Goal: Information Seeking & Learning: Learn about a topic

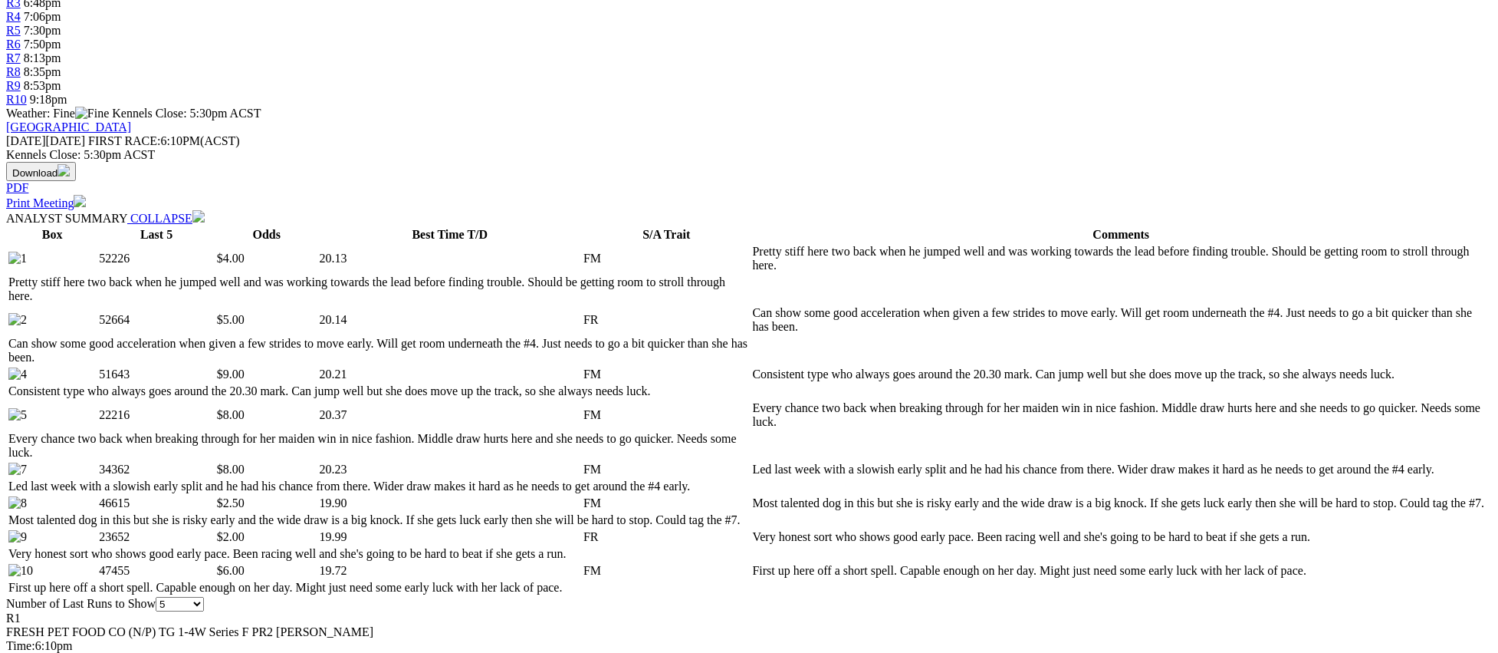
scroll to position [597, 0]
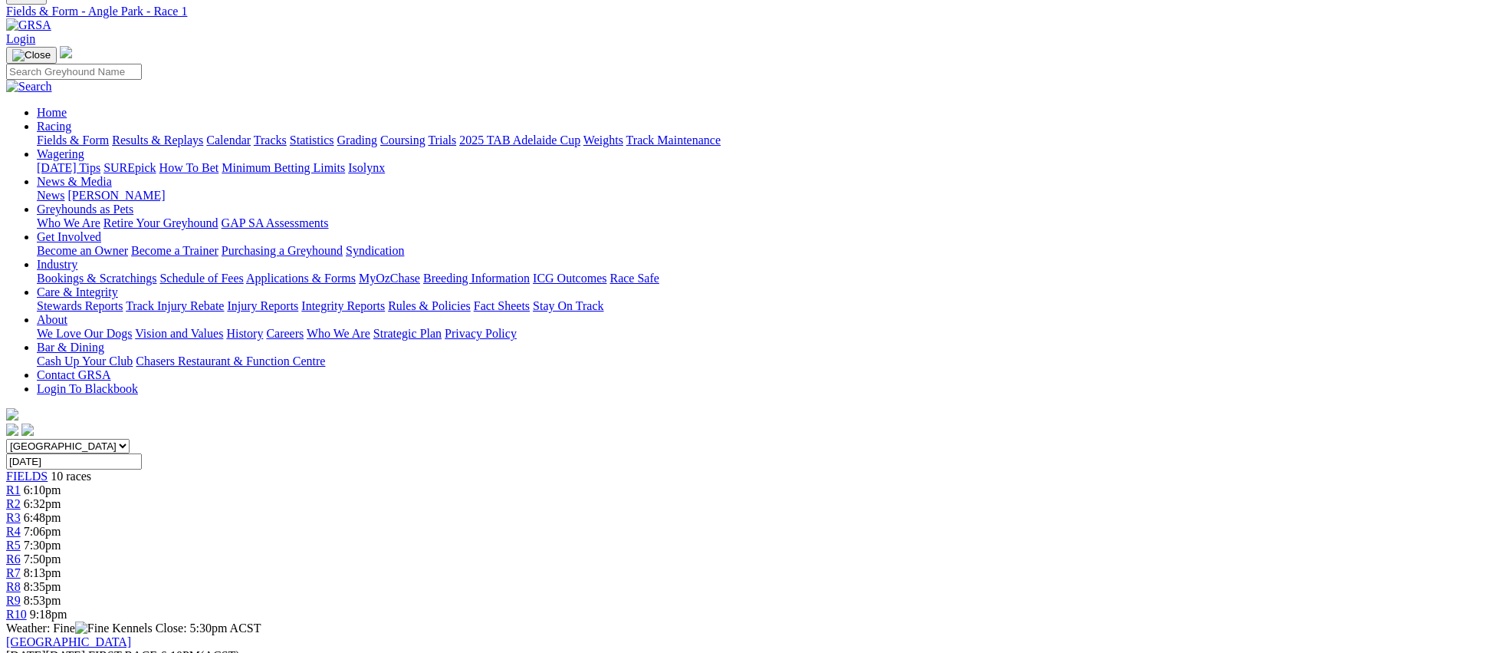
scroll to position [0, 0]
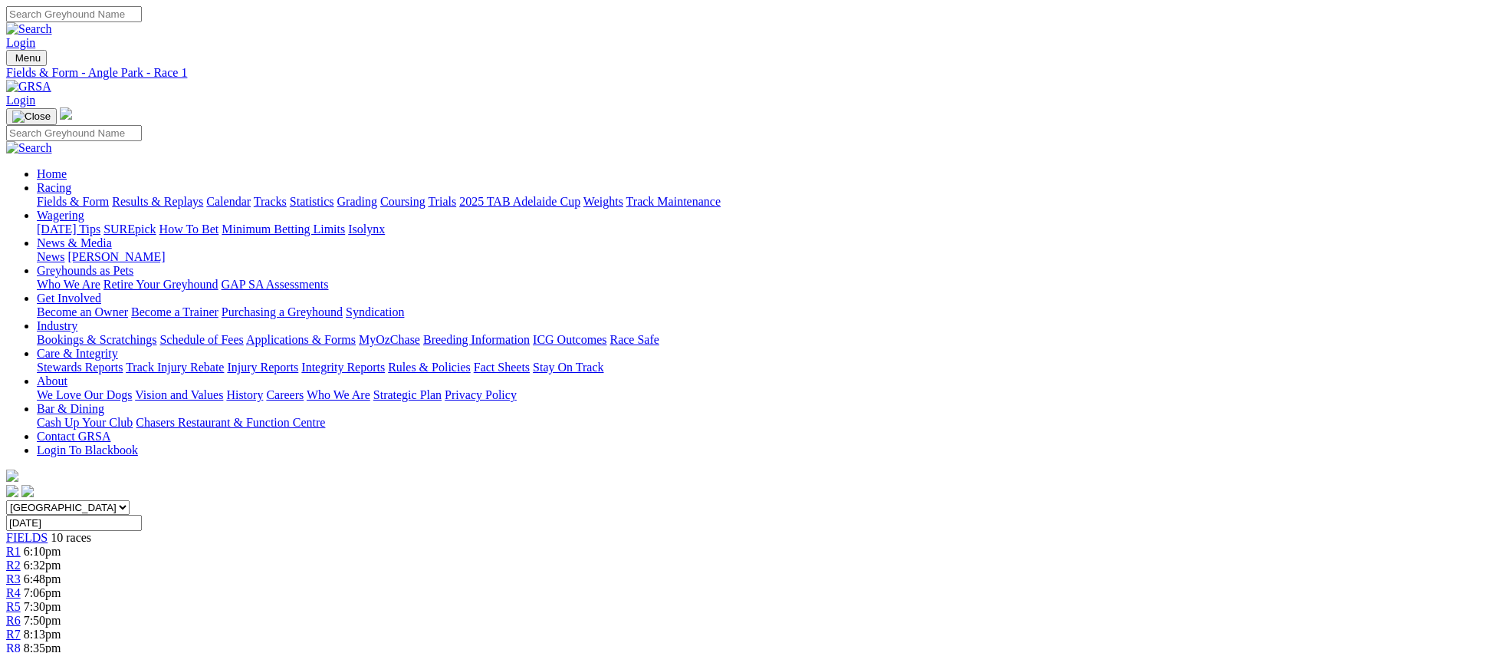
click at [21, 558] on span "R2" at bounding box center [13, 564] width 15 height 13
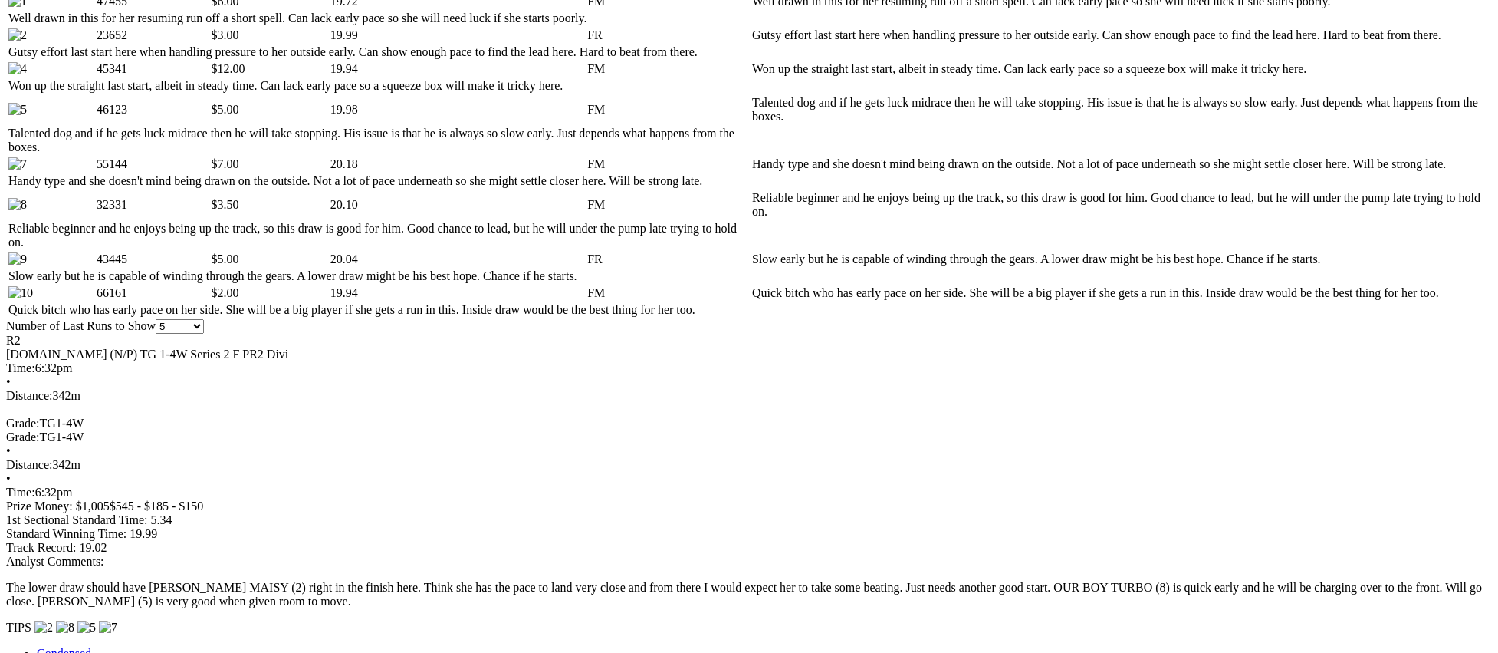
scroll to position [827, 0]
drag, startPoint x: 1240, startPoint y: 222, endPoint x: 1223, endPoint y: 222, distance: 16.9
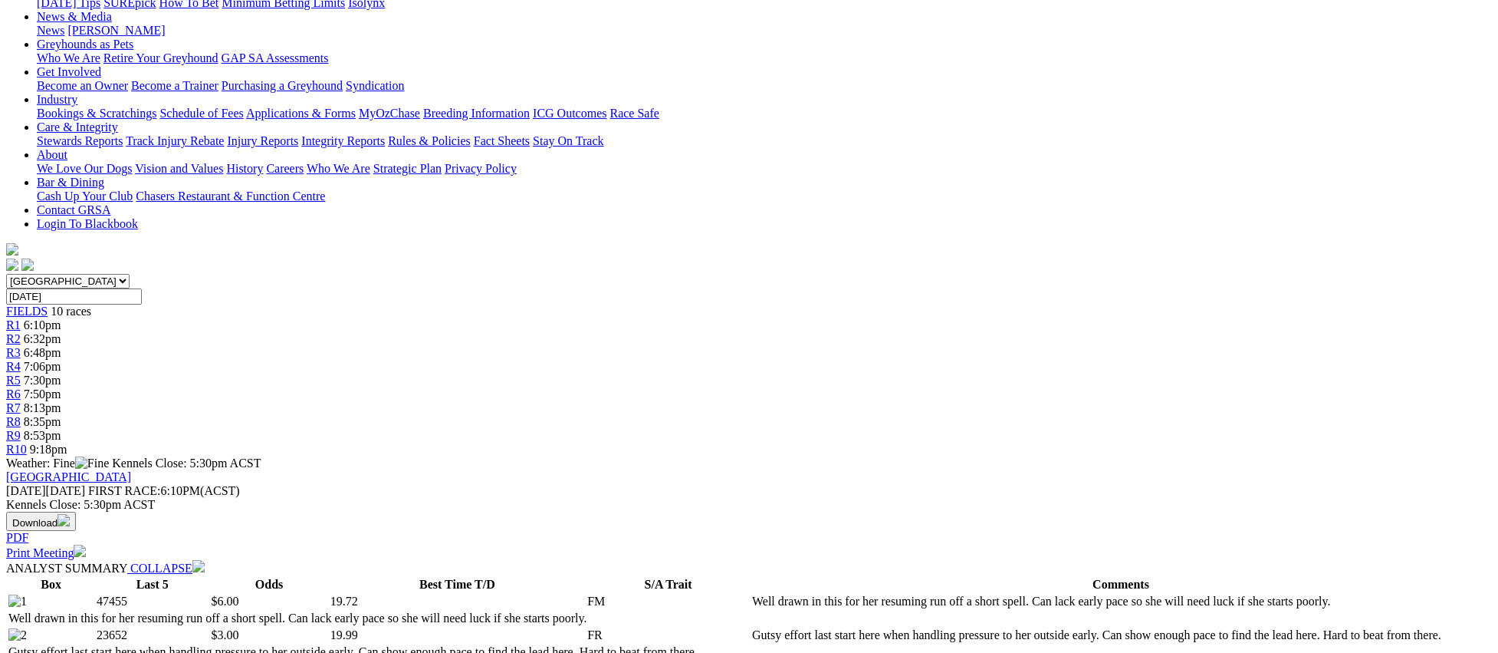
scroll to position [0, 0]
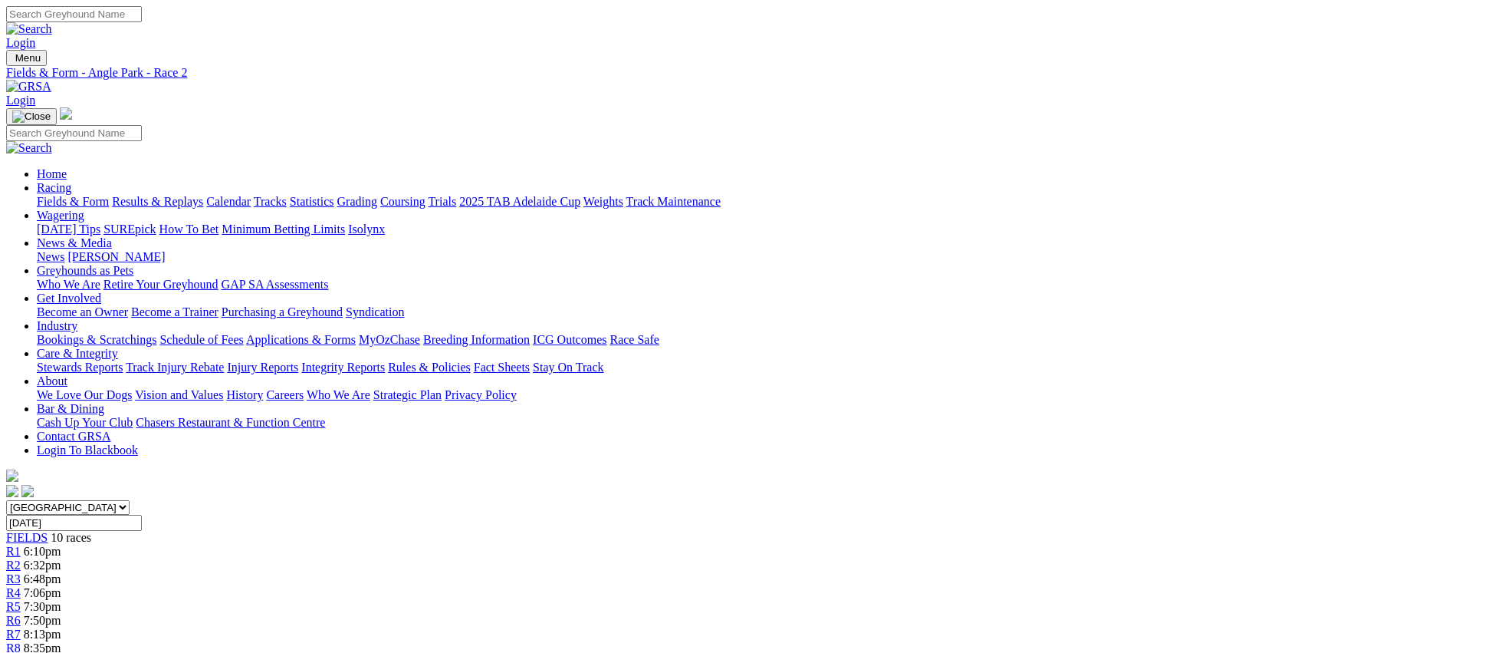
click at [21, 572] on link "R3" at bounding box center [13, 578] width 15 height 13
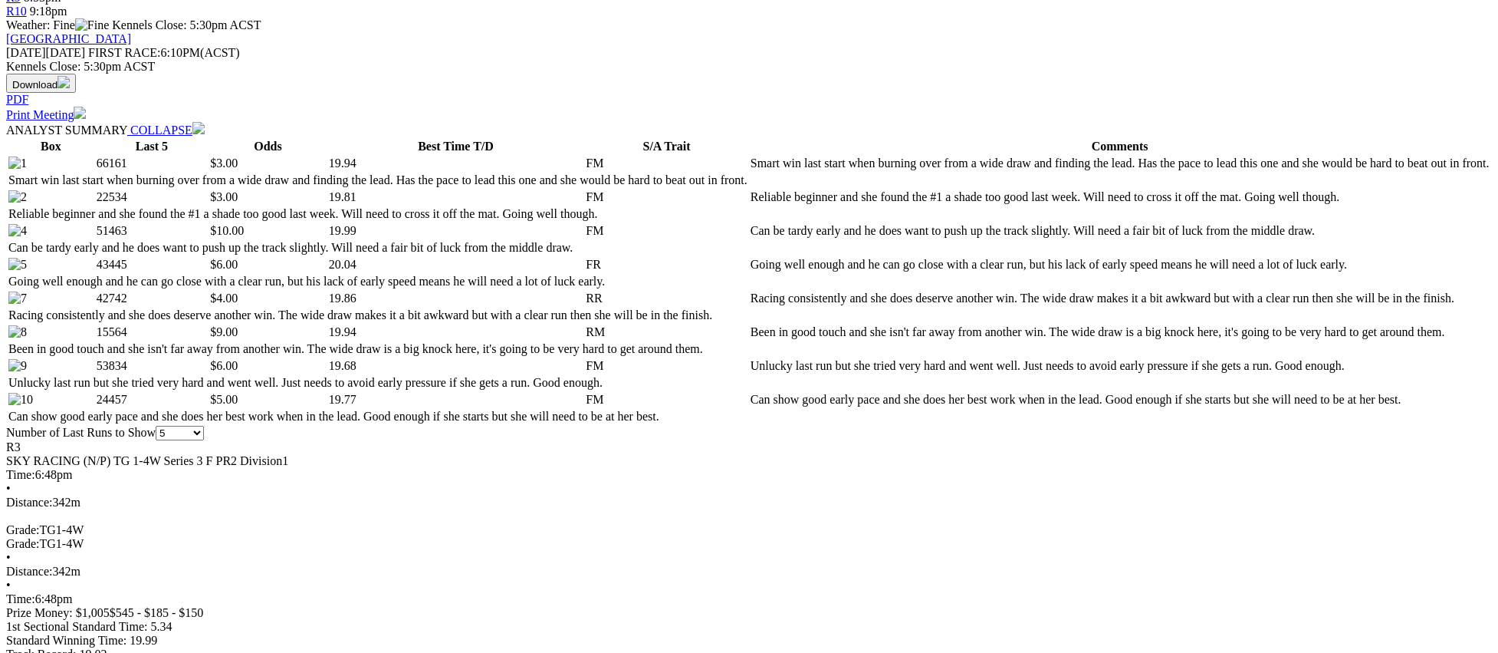
scroll to position [669, 0]
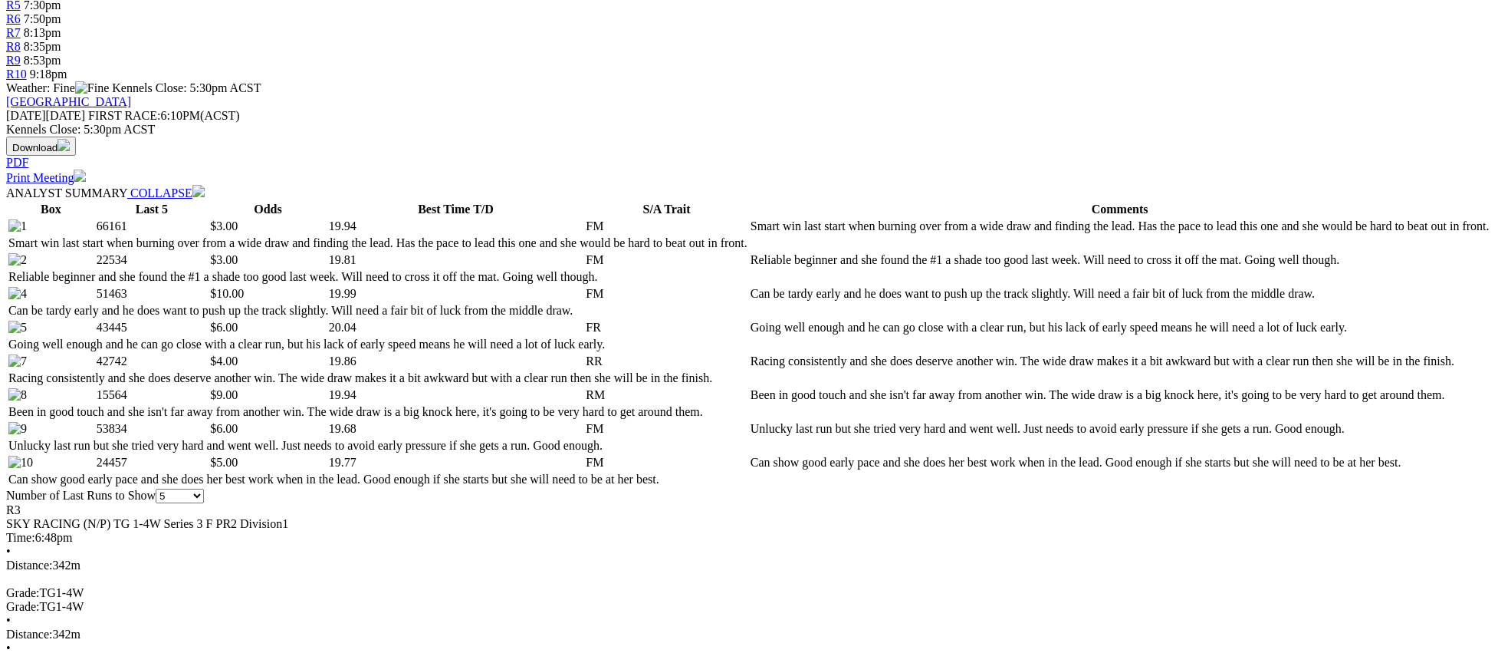
scroll to position [0, 0]
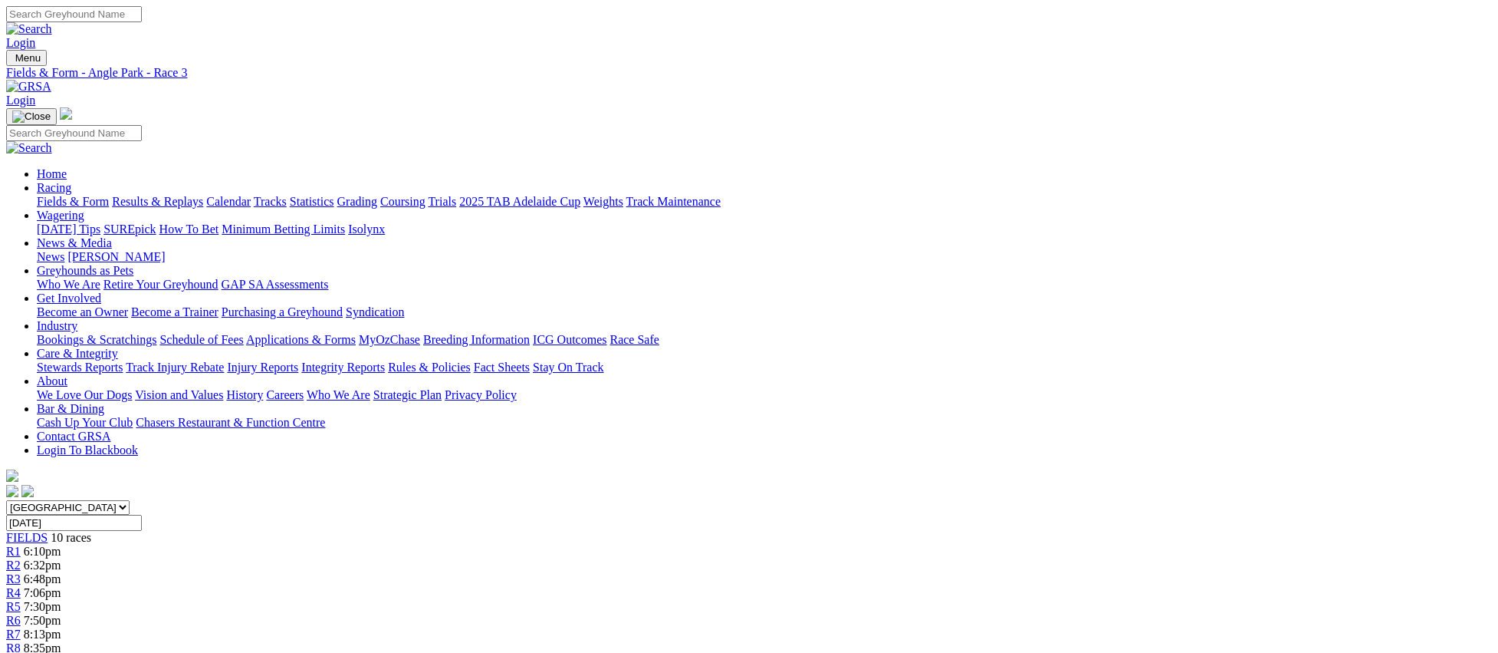
click at [21, 586] on span "R4" at bounding box center [13, 592] width 15 height 13
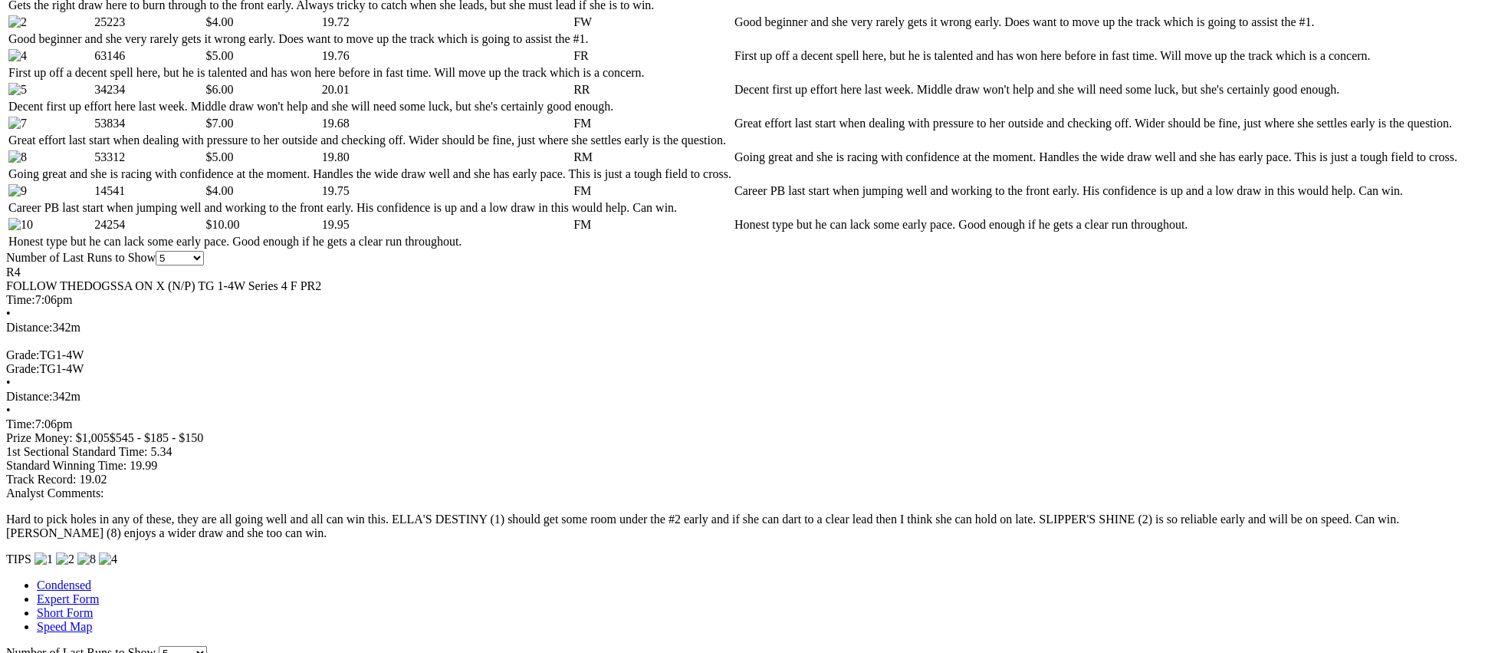
scroll to position [841, 0]
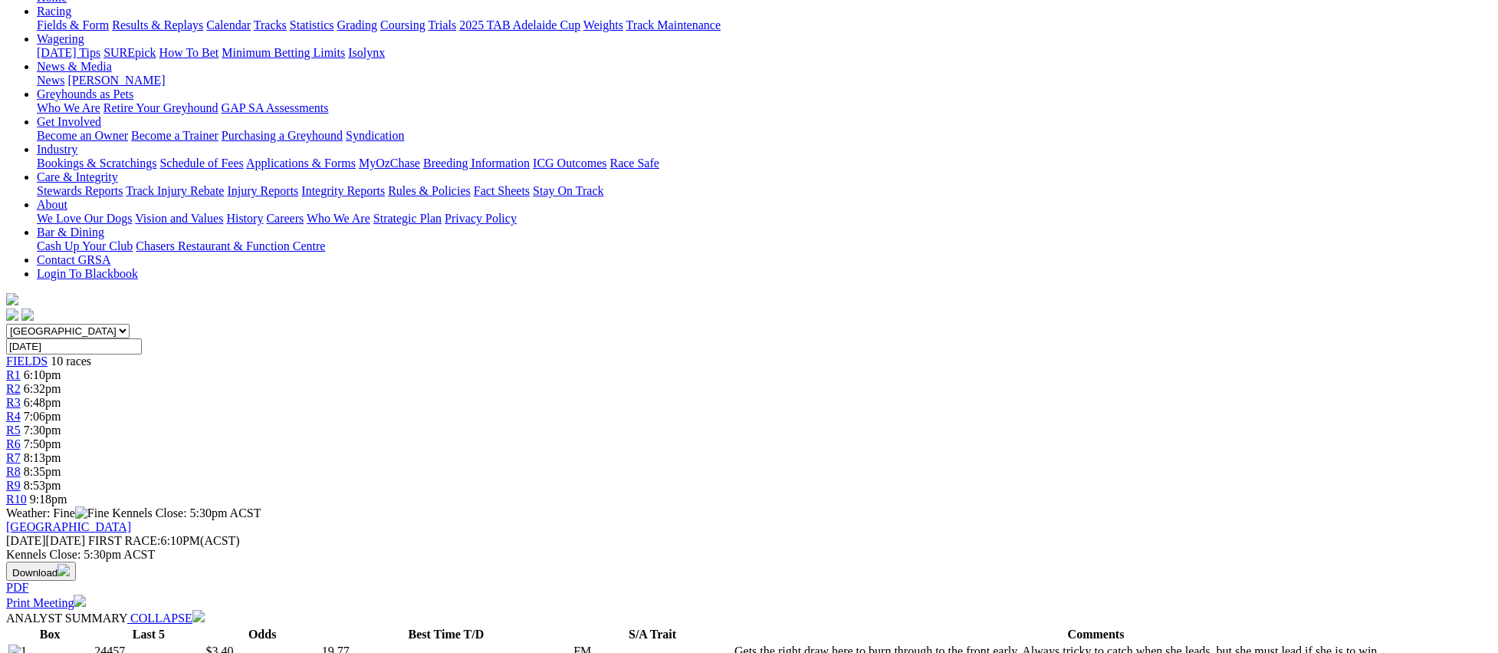
scroll to position [0, 0]
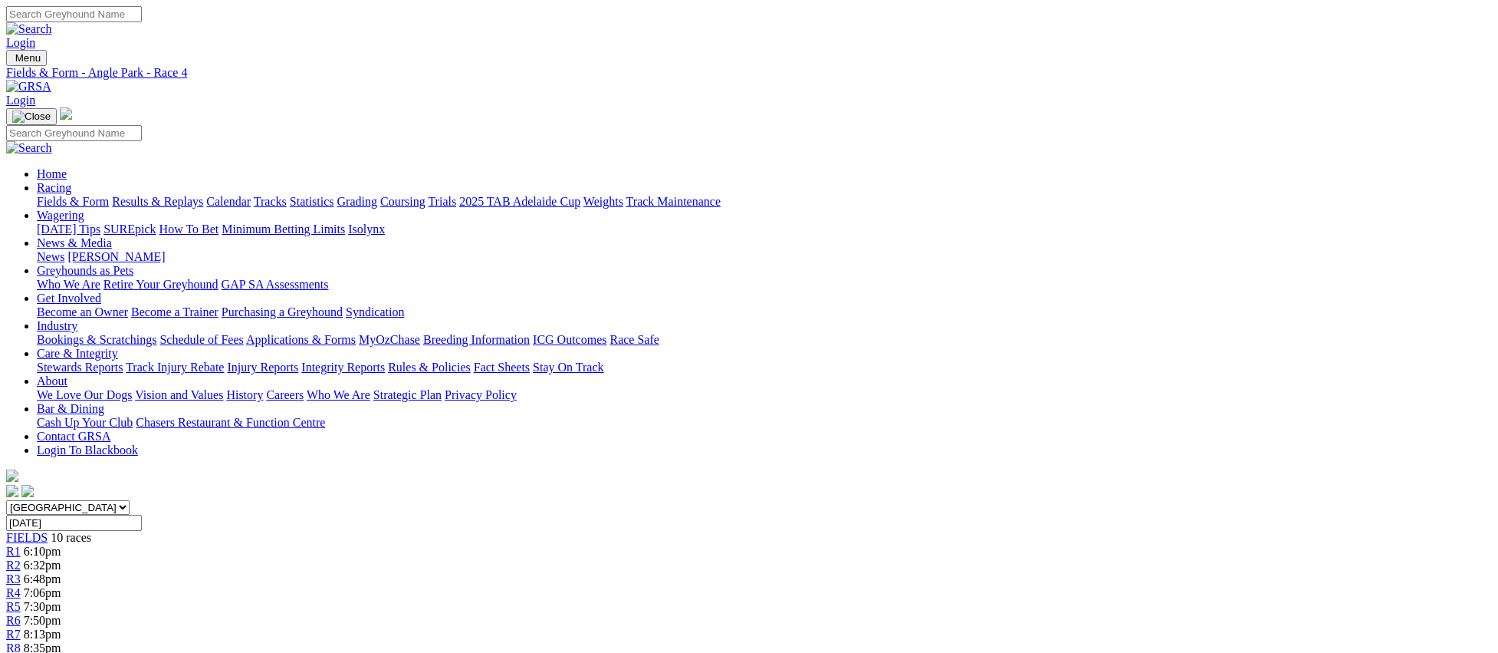
click at [21, 600] on span "R5" at bounding box center [13, 606] width 15 height 13
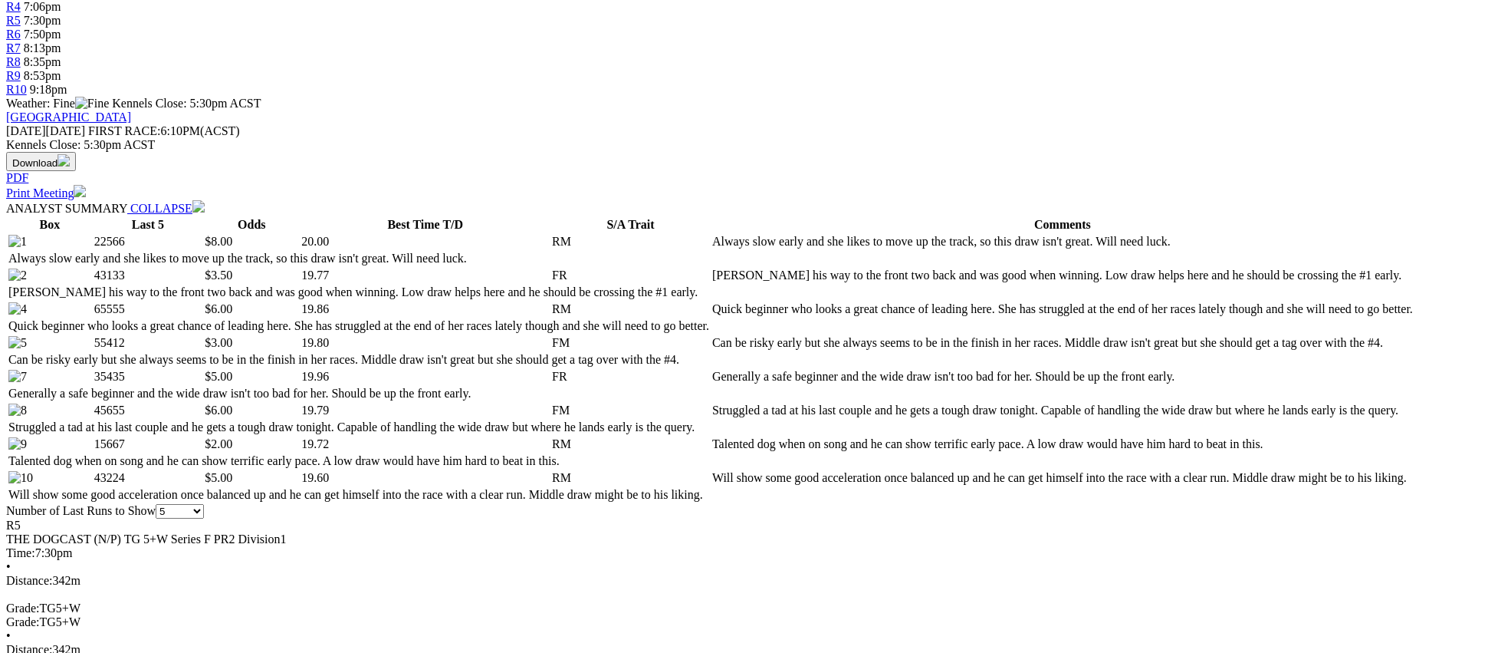
scroll to position [586, 0]
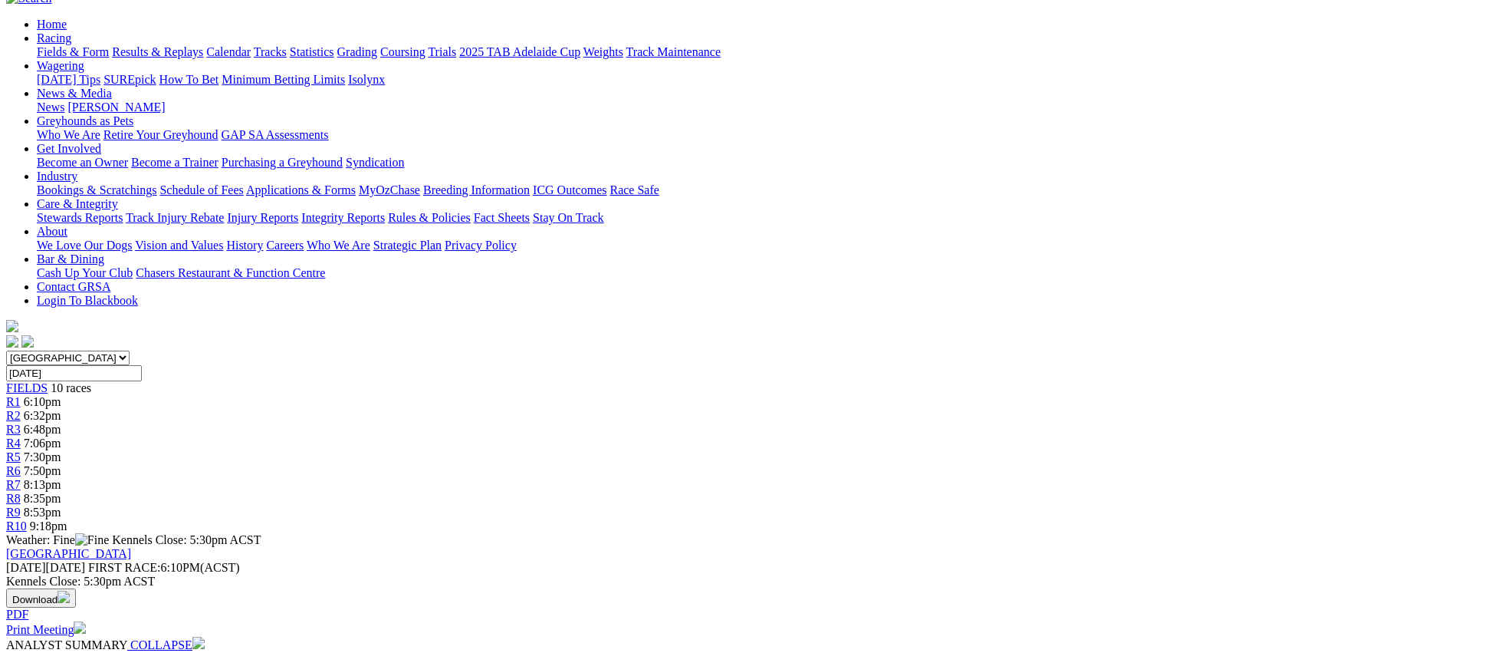
scroll to position [0, 0]
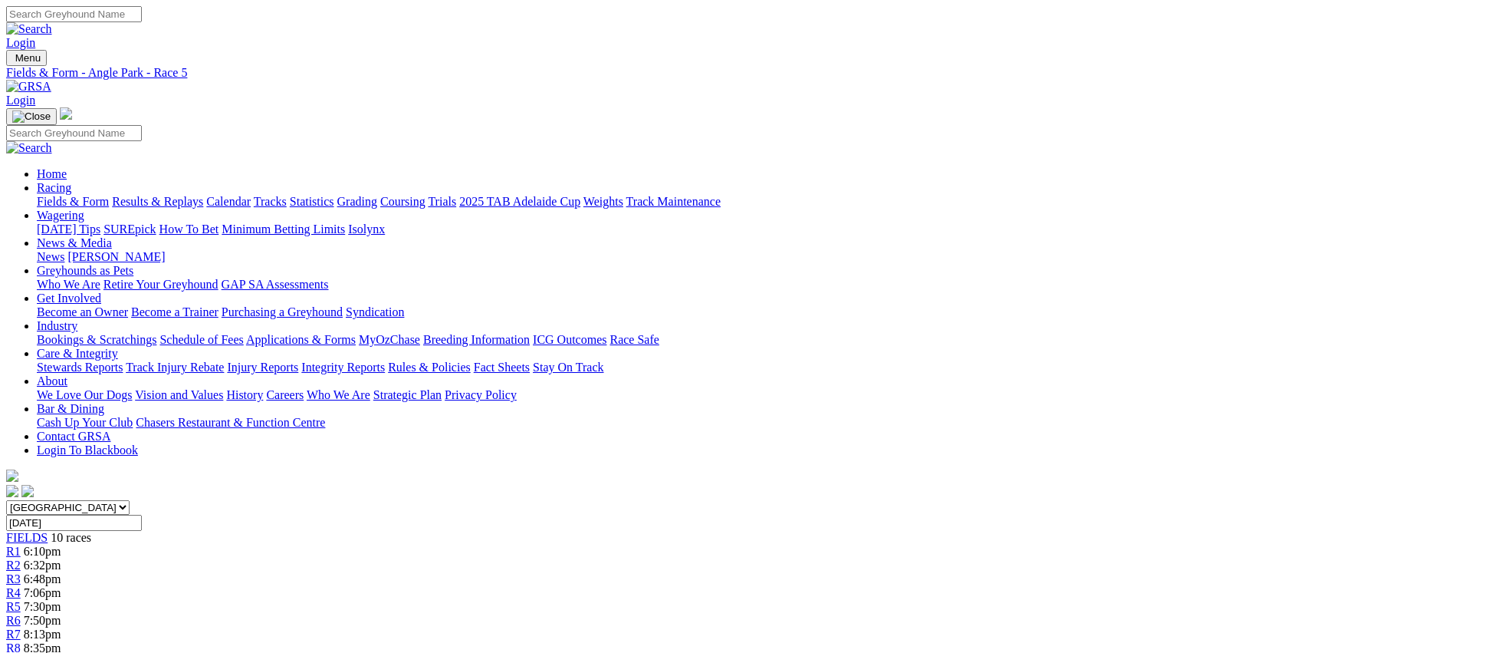
click at [61, 613] on span "7:50pm" at bounding box center [43, 619] width 38 height 13
click at [109, 195] on link "Fields & Form" at bounding box center [73, 201] width 72 height 13
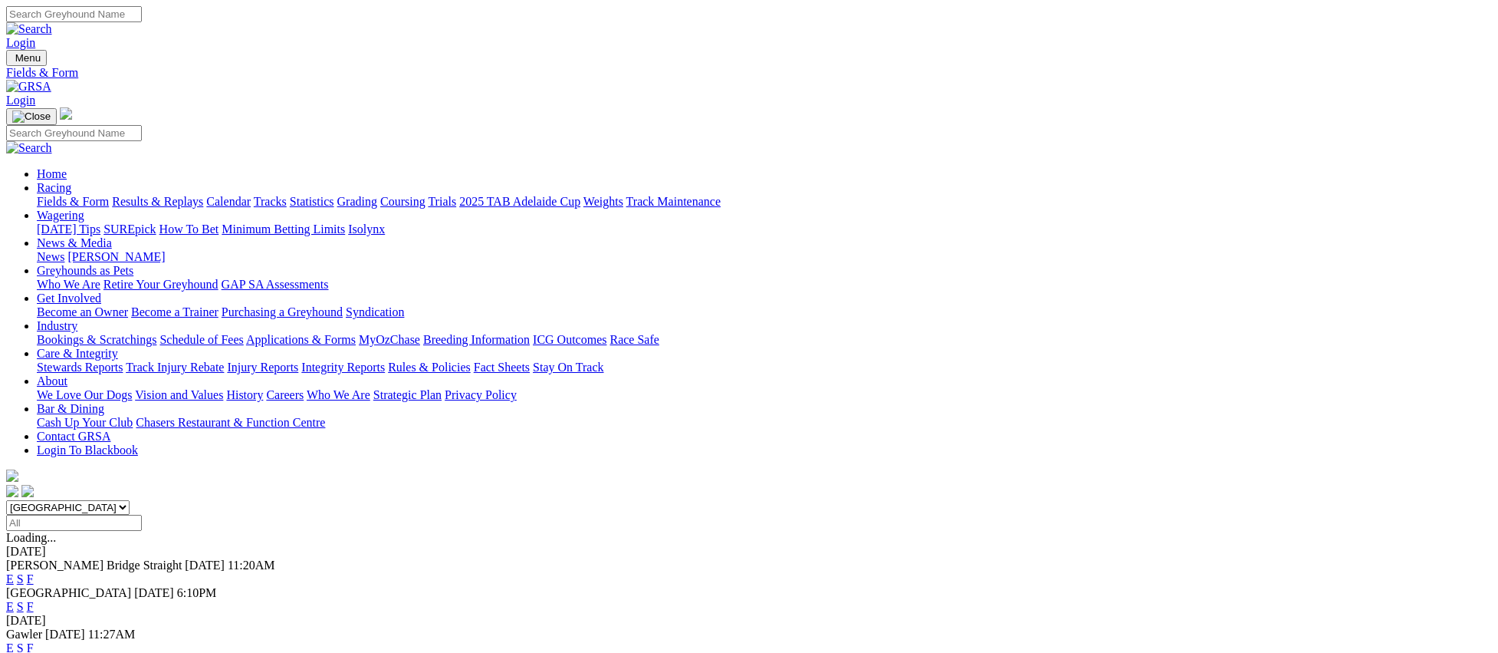
click at [14, 572] on link "E" at bounding box center [10, 578] width 8 height 13
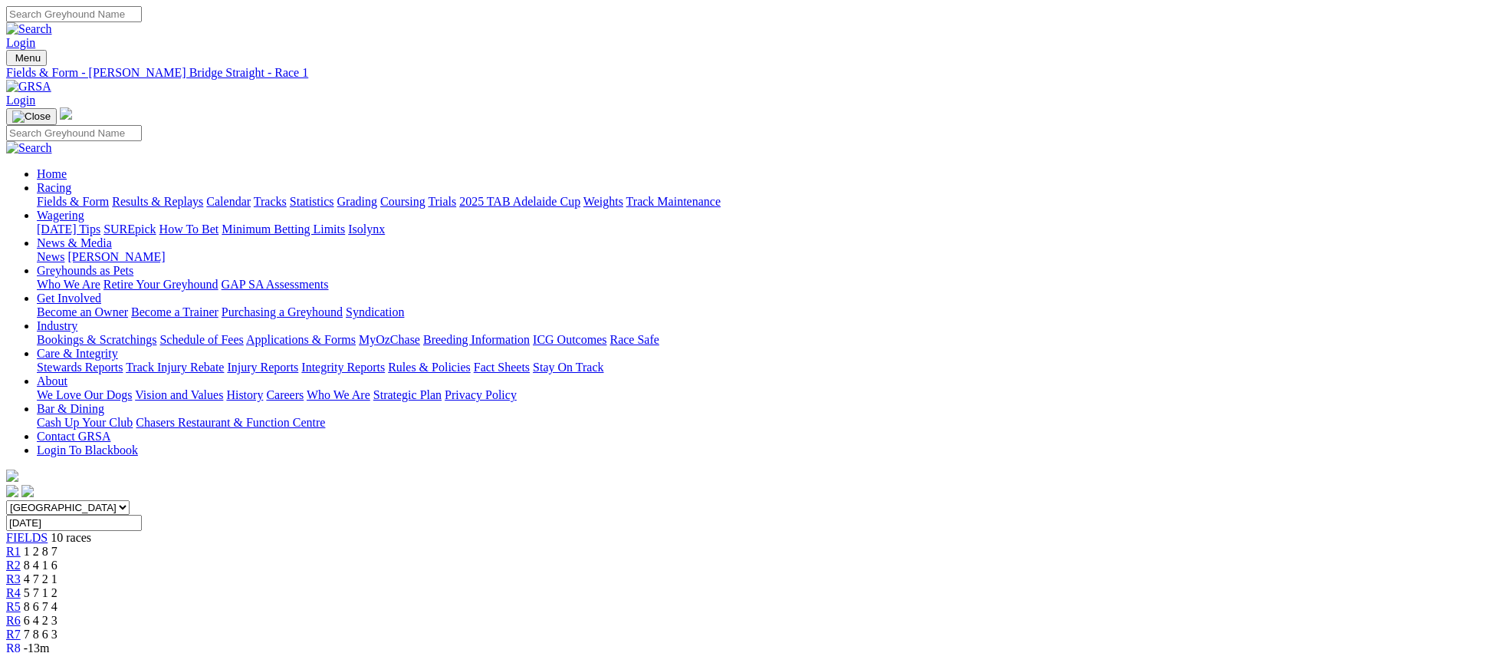
click at [21, 652] on span "R9" at bounding box center [13, 661] width 15 height 13
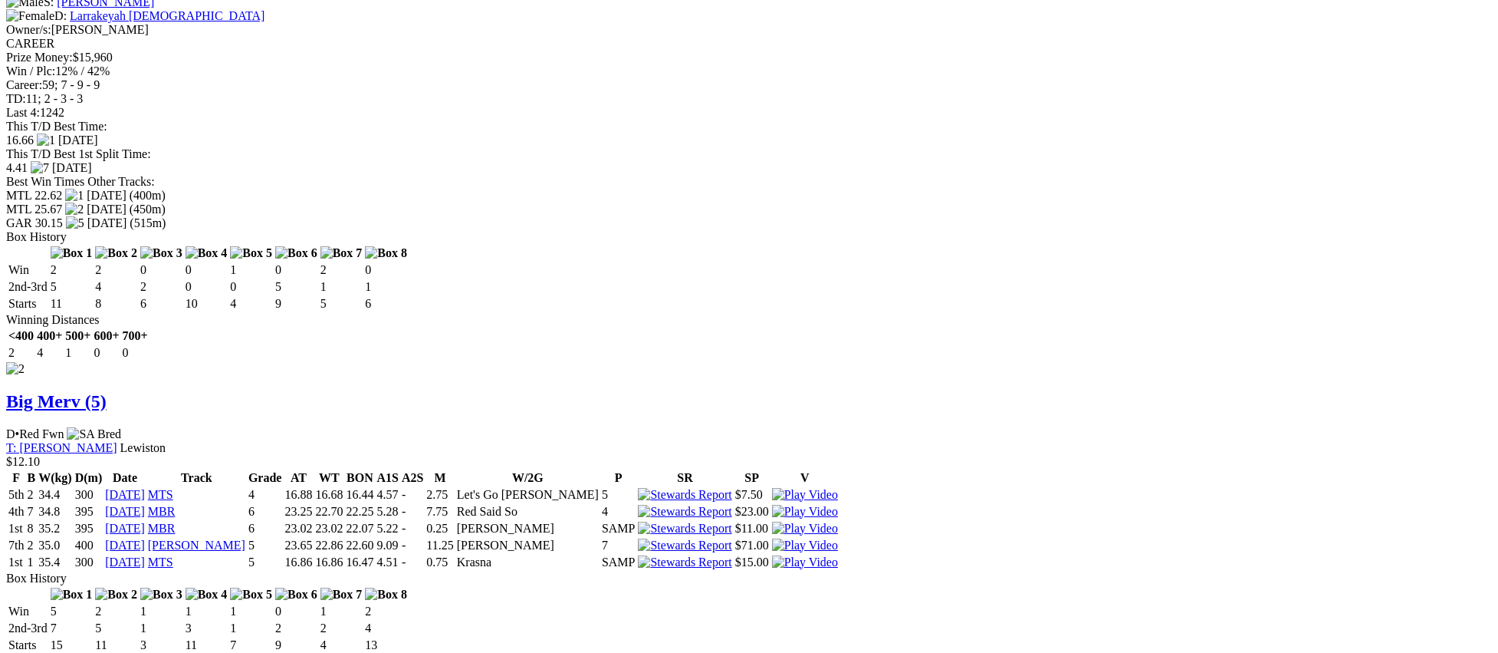
scroll to position [1874, 0]
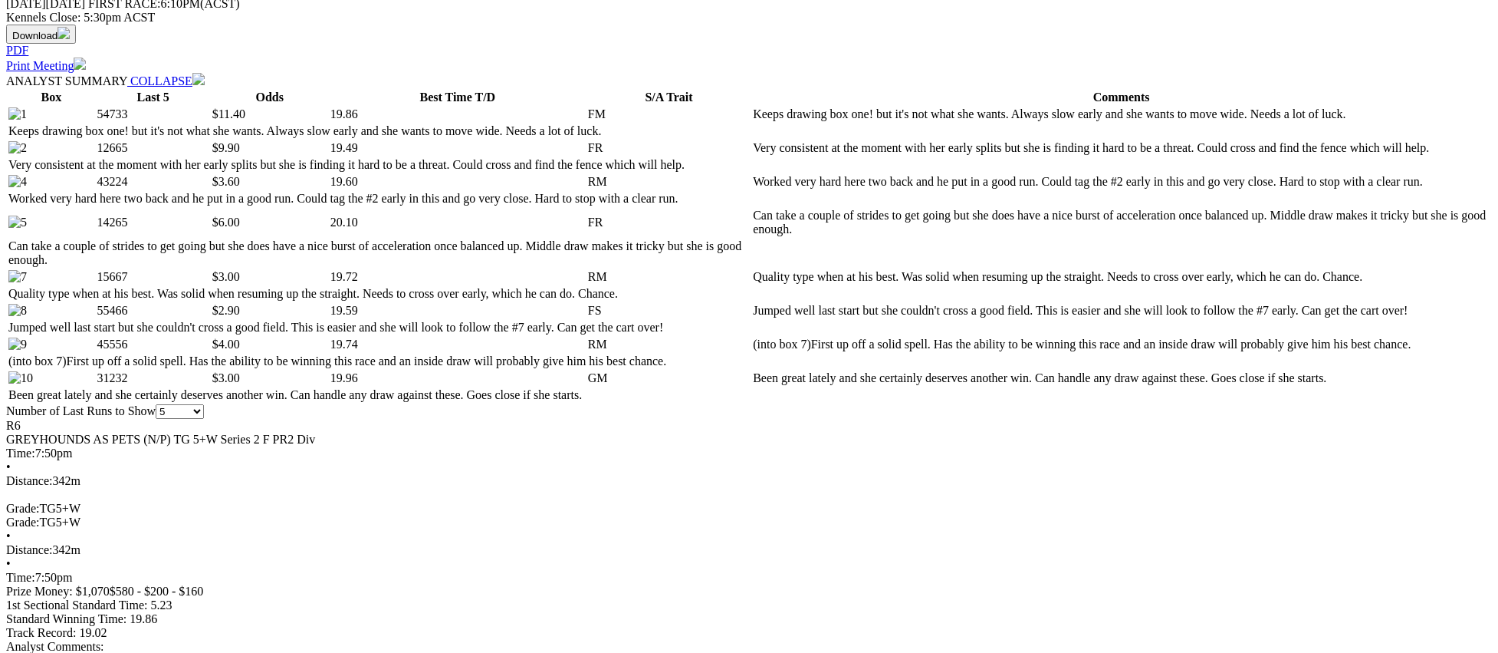
scroll to position [721, 0]
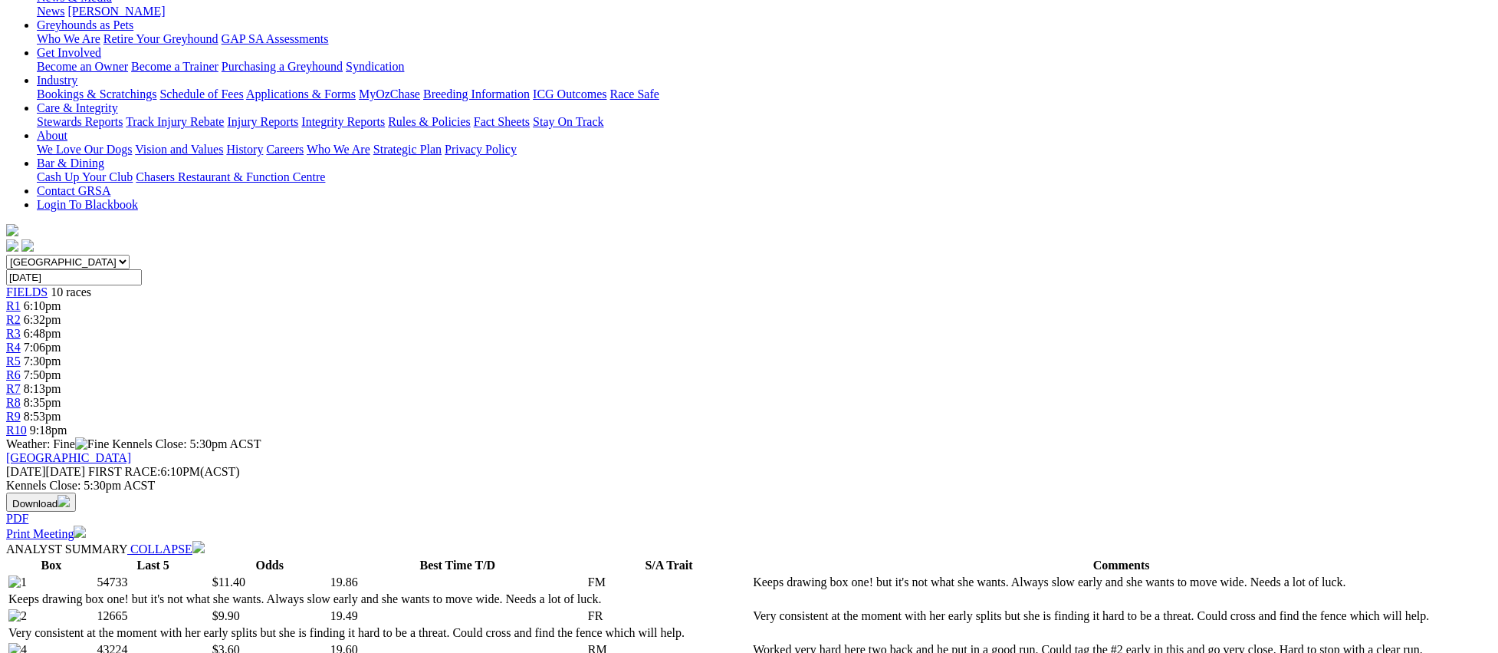
scroll to position [0, 0]
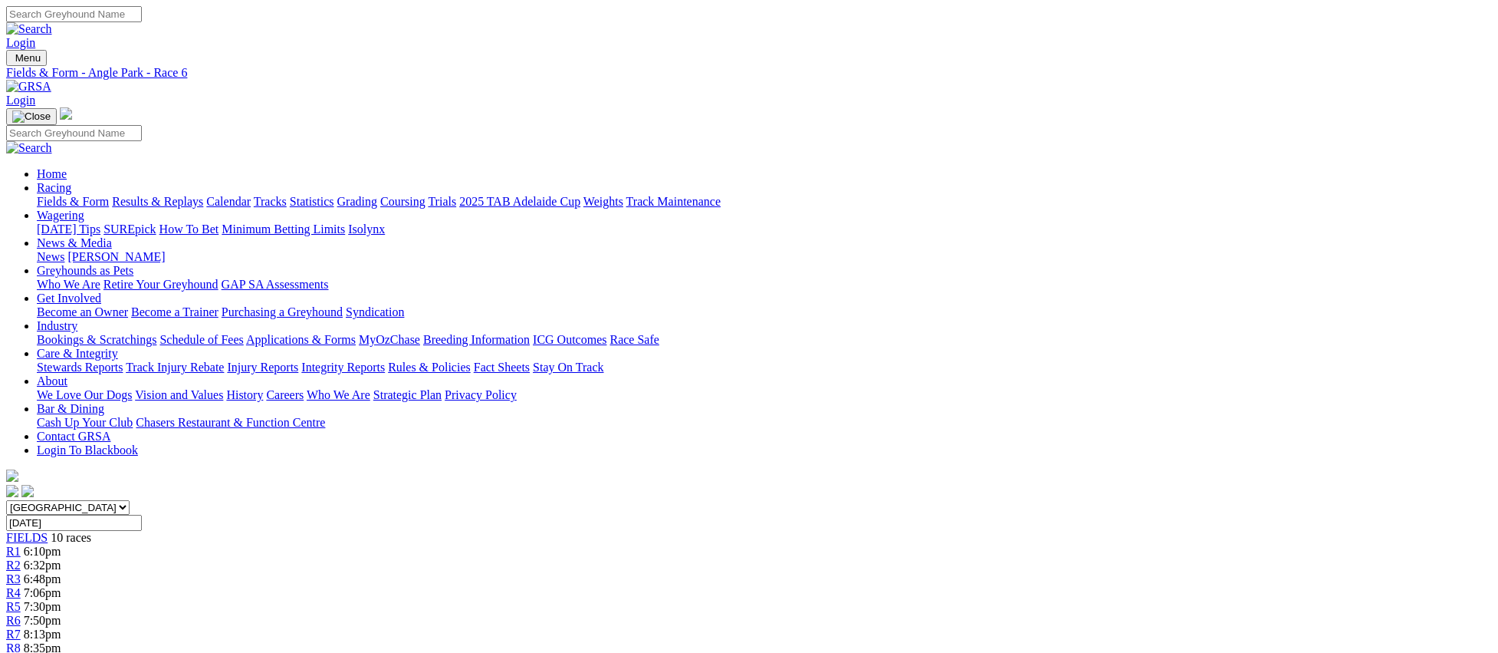
click at [61, 627] on span "8:13pm" at bounding box center [43, 633] width 38 height 13
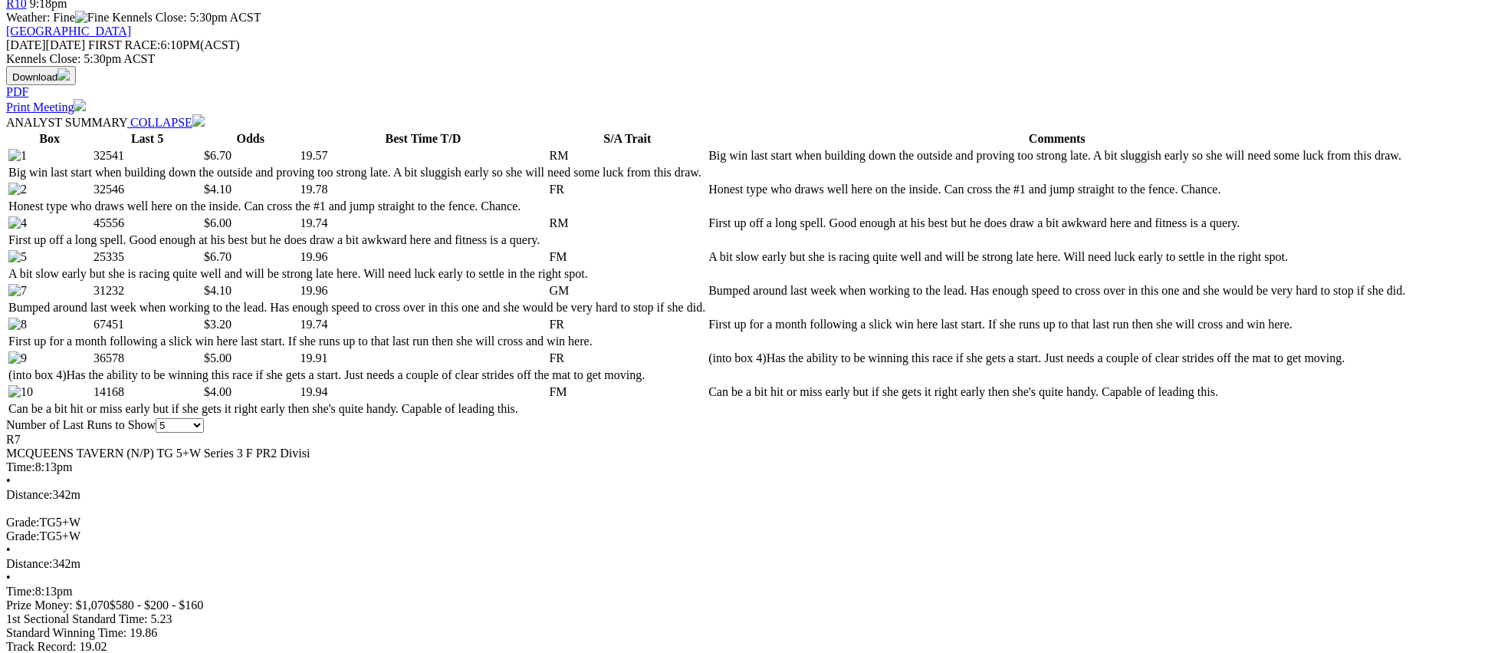
scroll to position [798, 0]
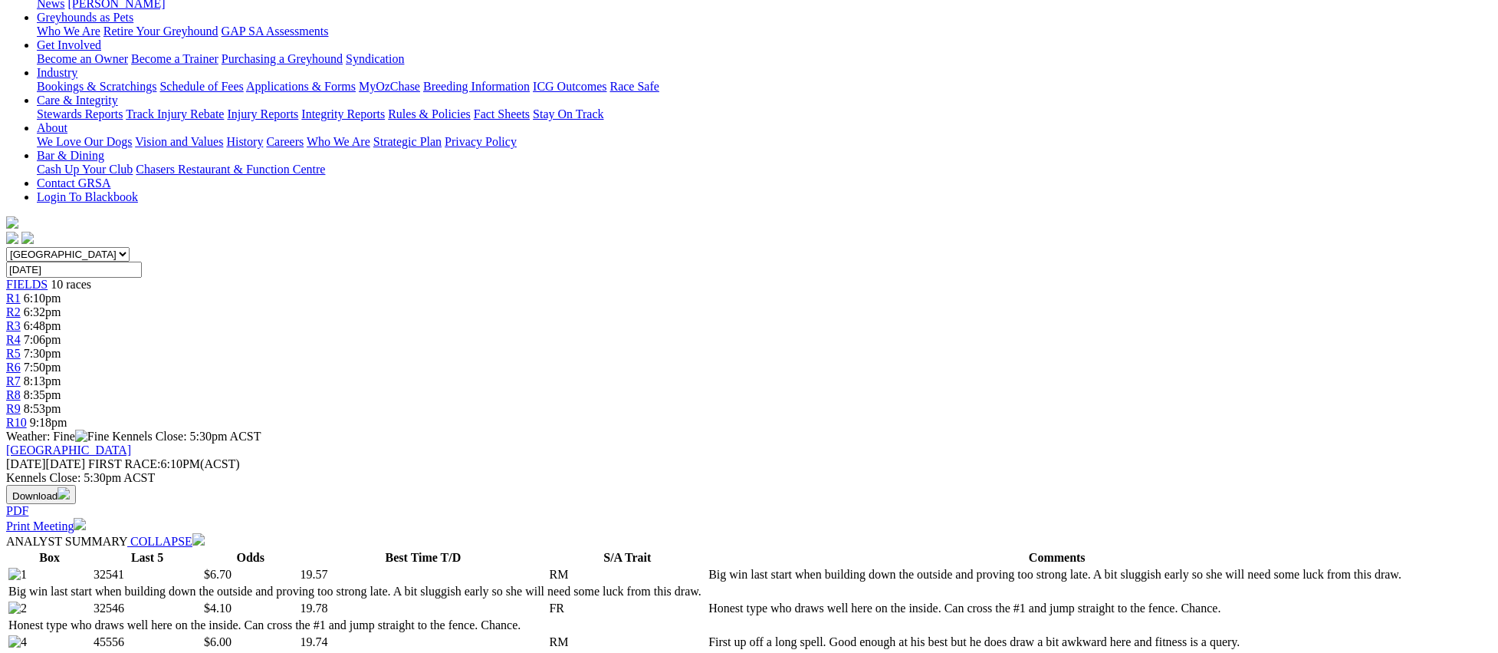
scroll to position [0, 0]
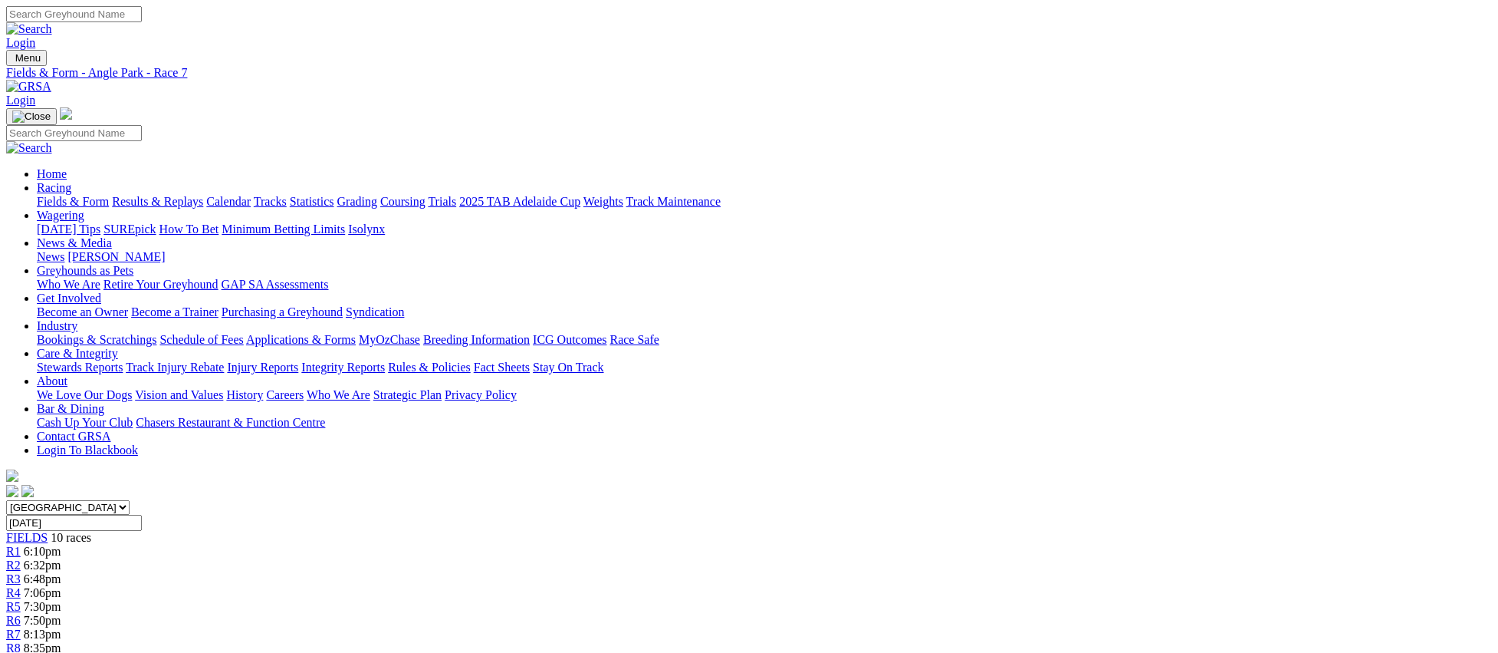
click at [21, 641] on link "R8" at bounding box center [13, 647] width 15 height 13
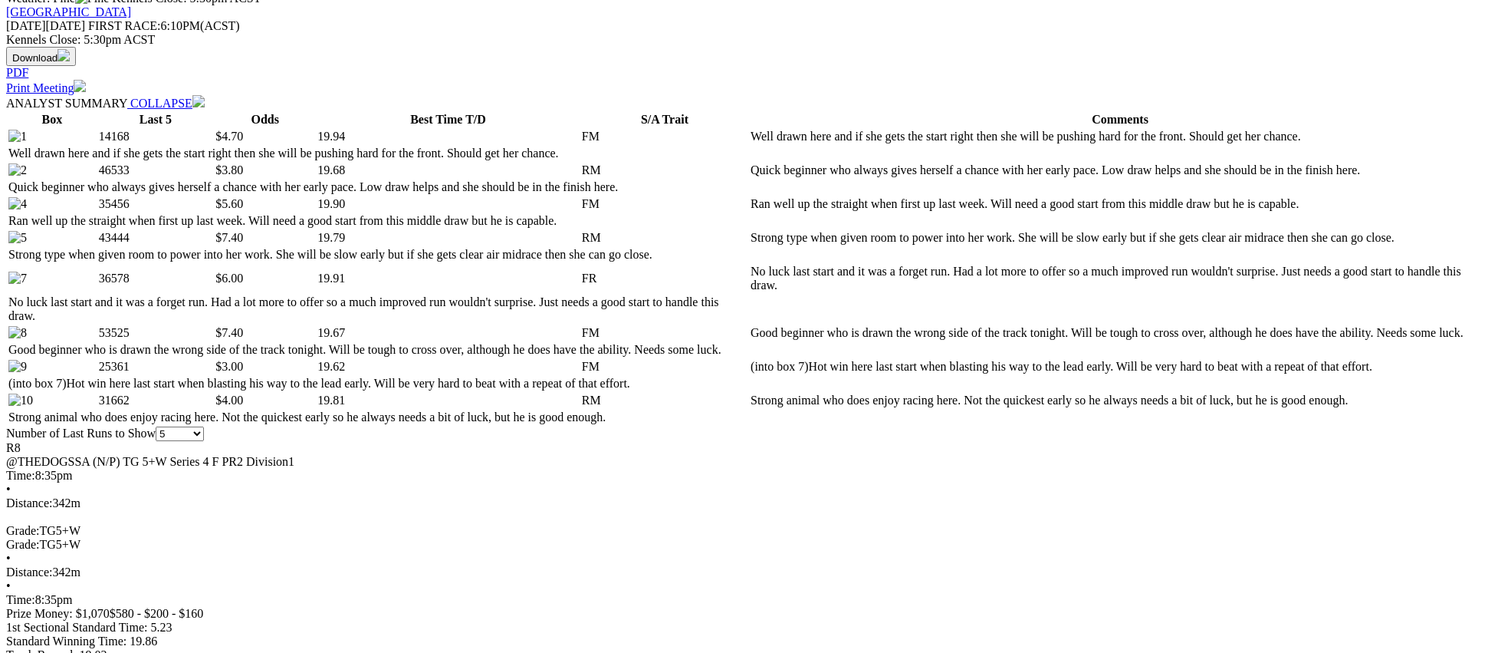
scroll to position [727, 0]
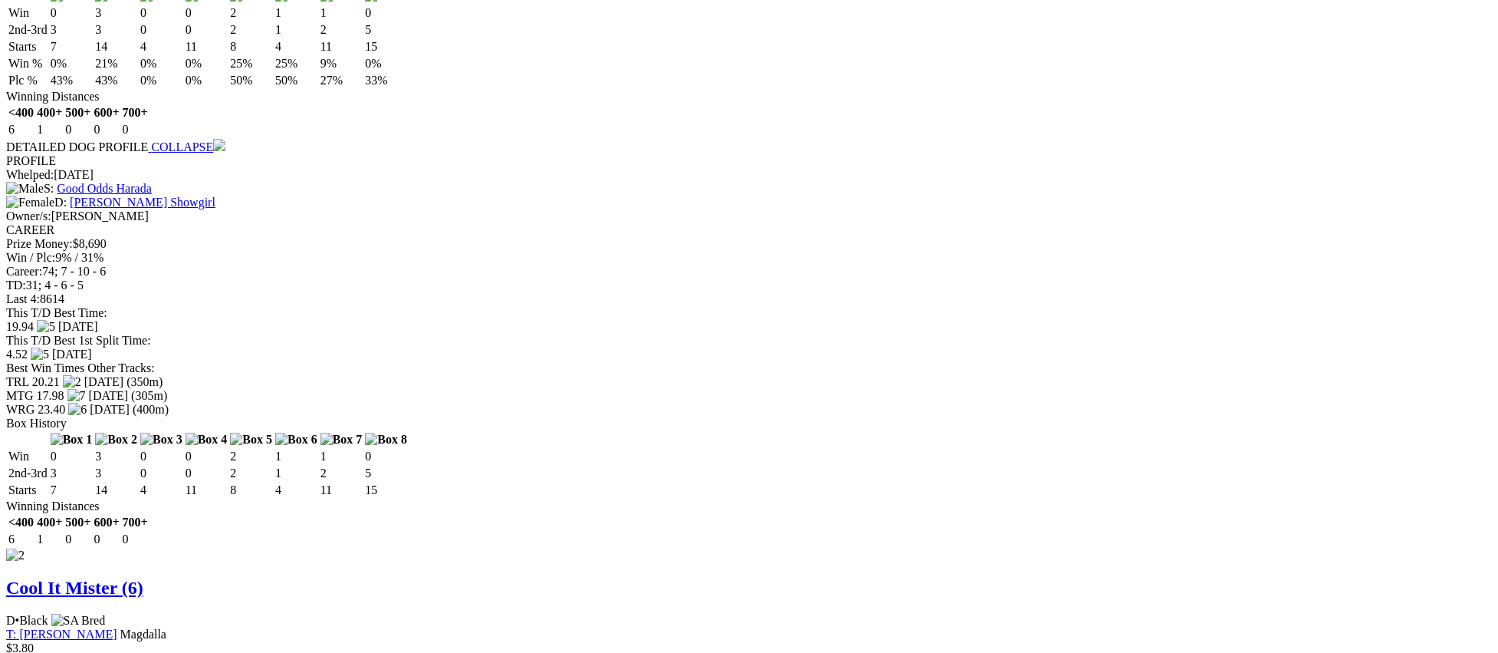
scroll to position [1764, 0]
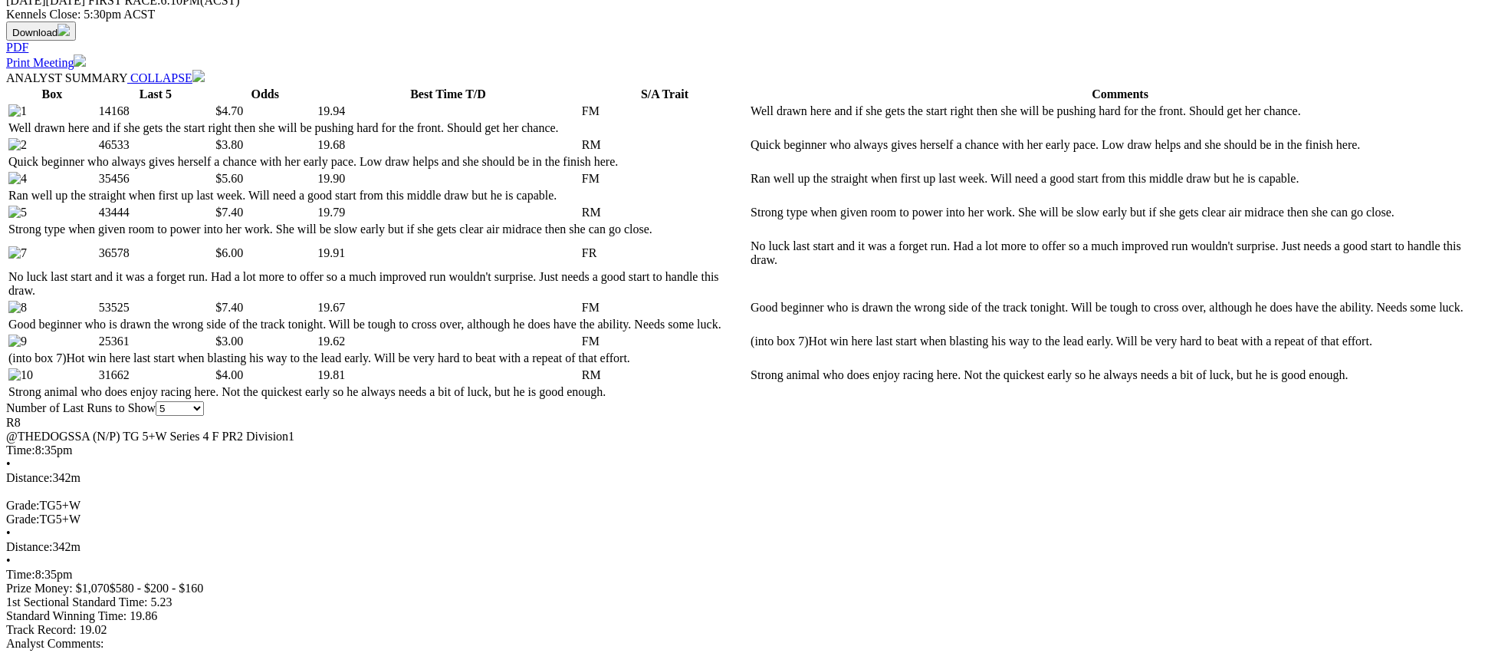
scroll to position [718, 0]
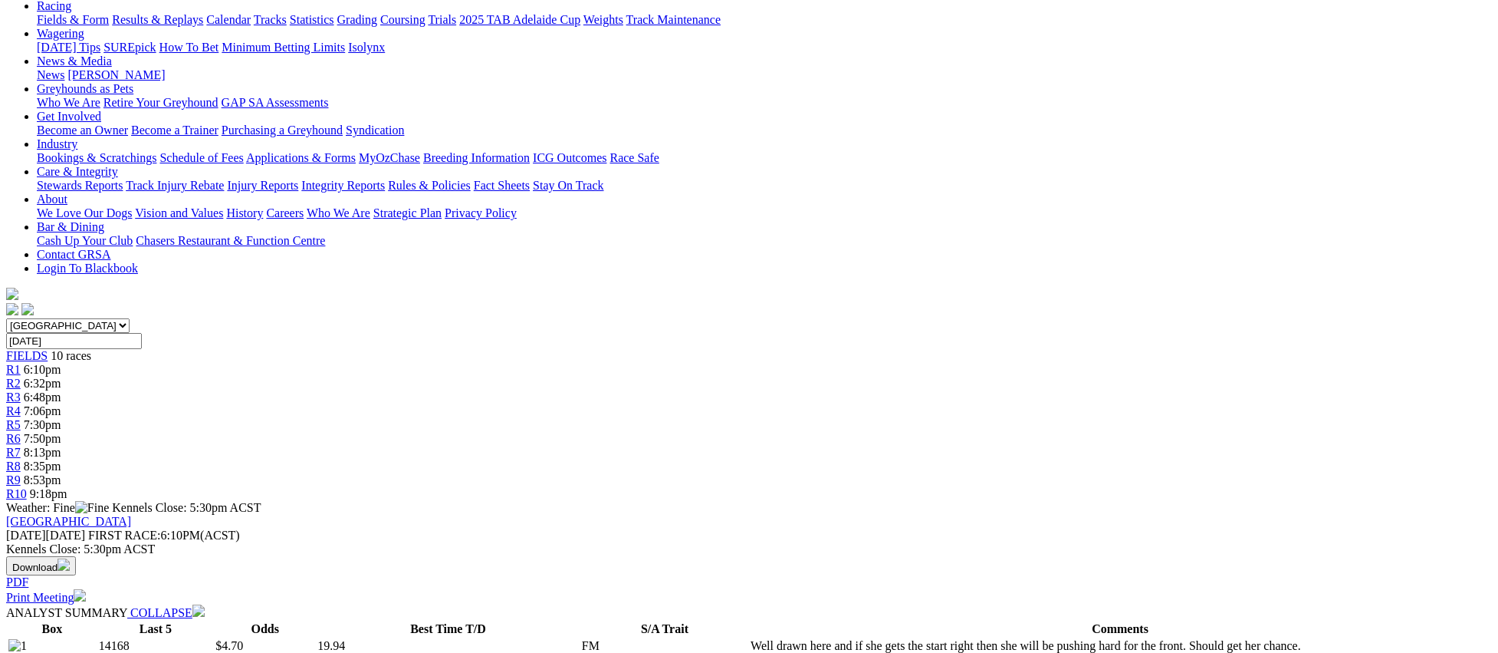
scroll to position [0, 0]
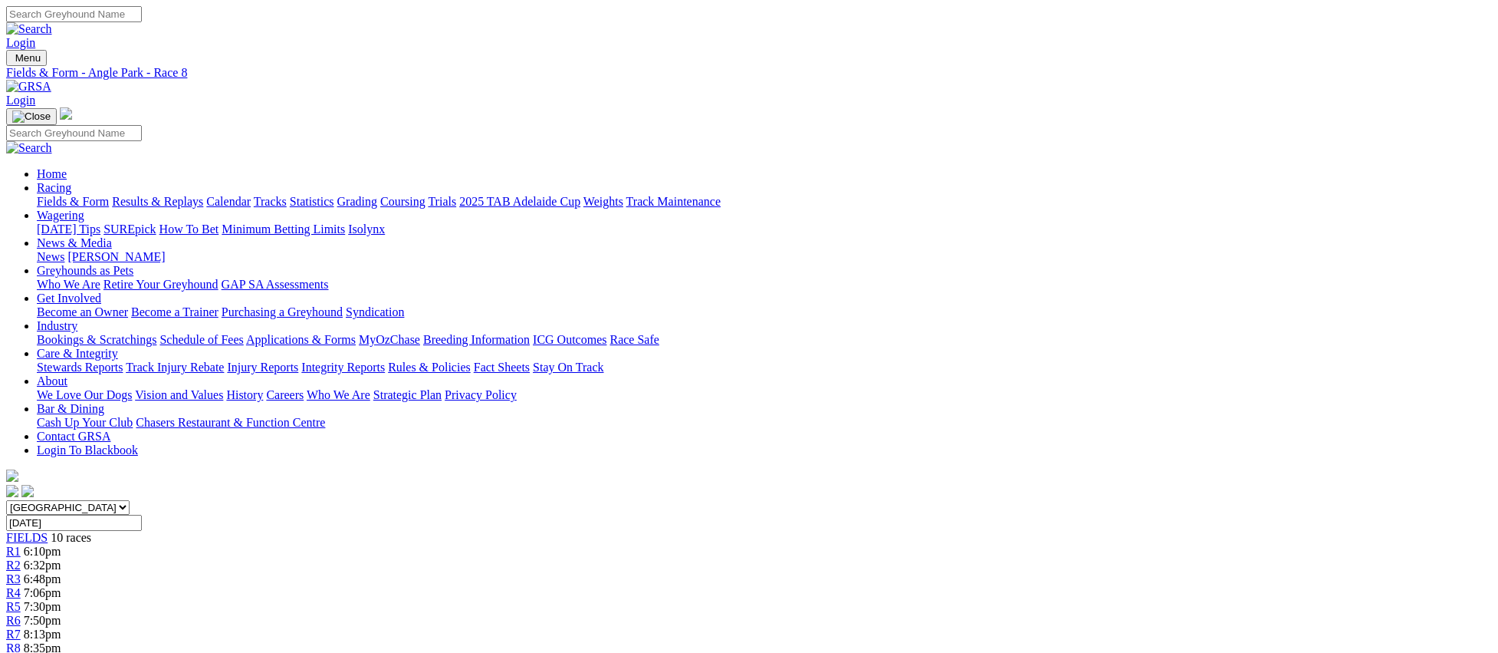
click at [21, 652] on span "R9" at bounding box center [13, 661] width 15 height 13
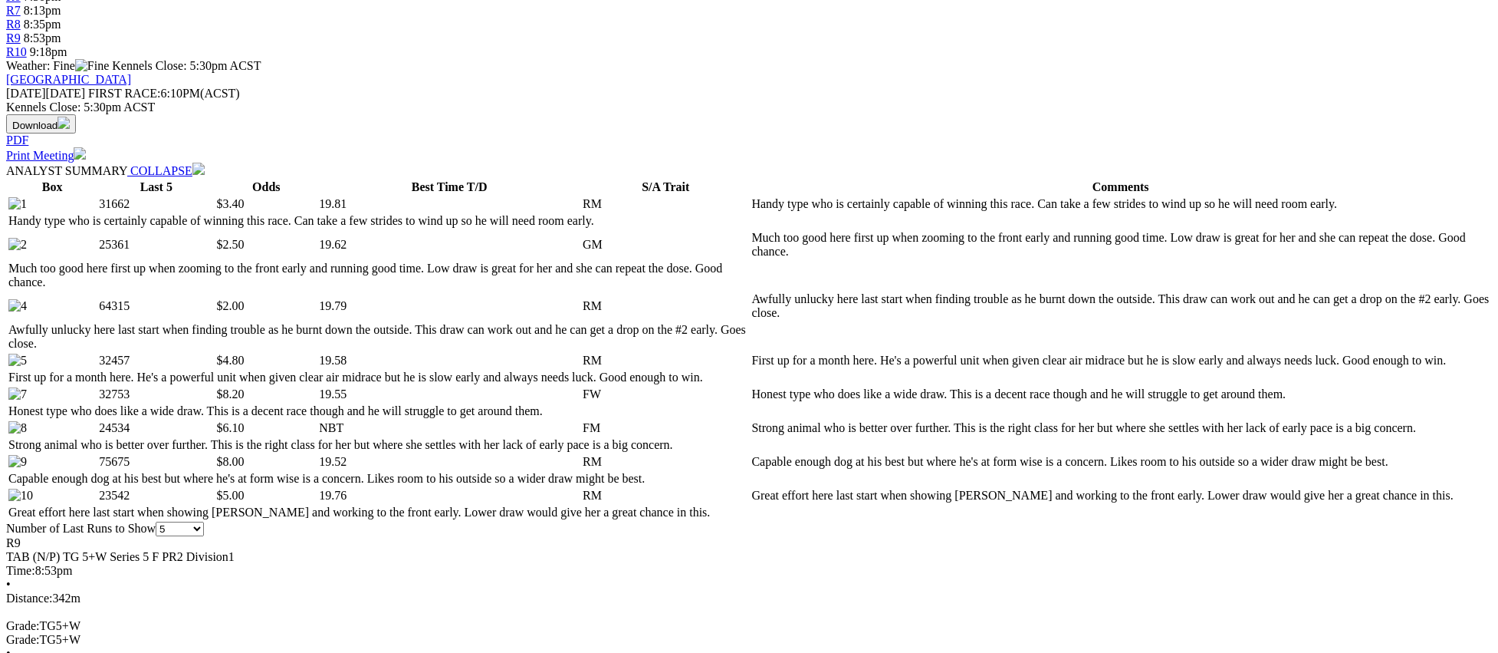
scroll to position [625, 0]
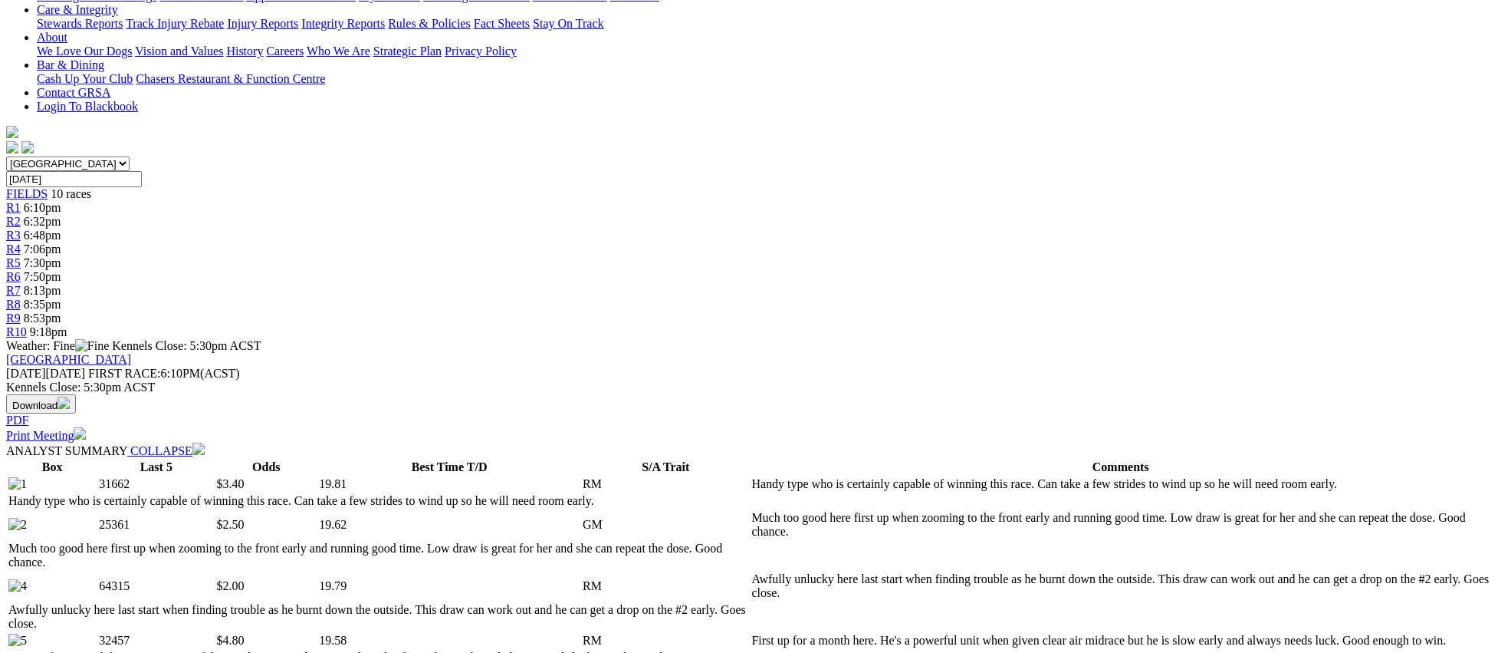
scroll to position [0, 0]
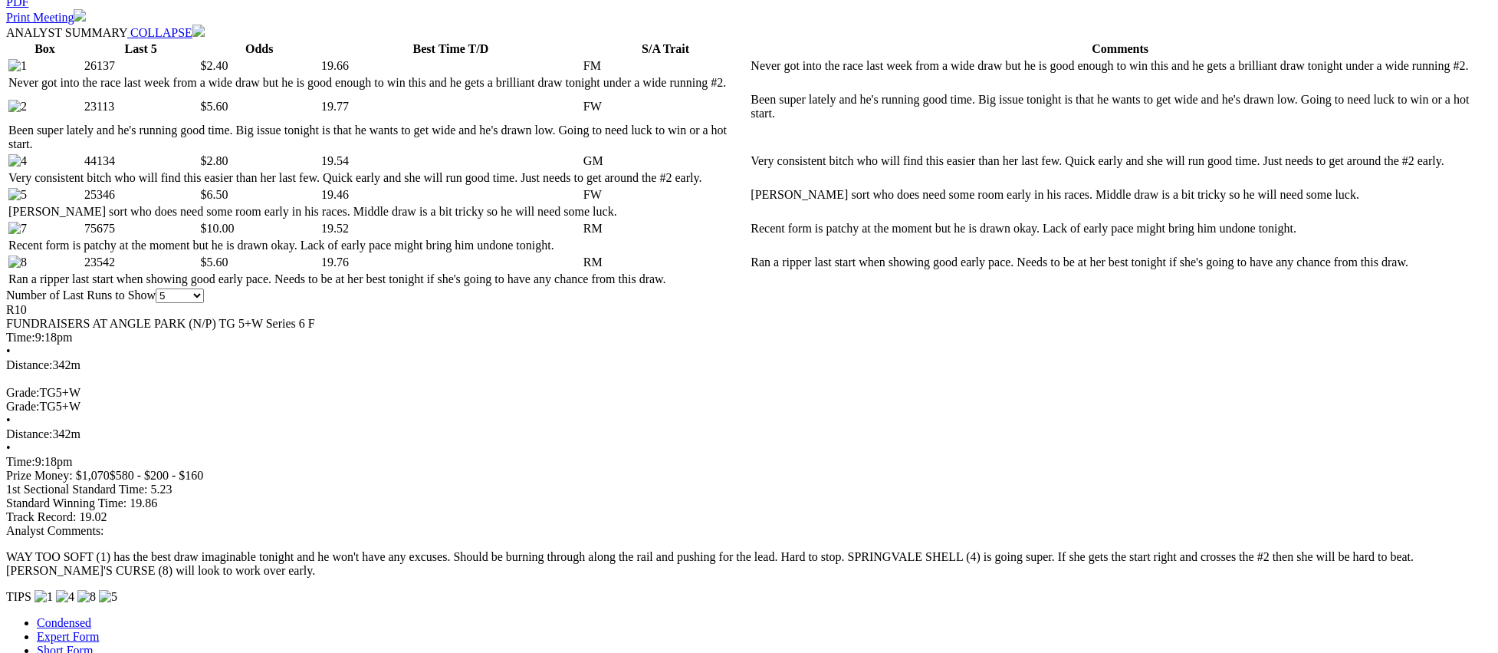
scroll to position [762, 0]
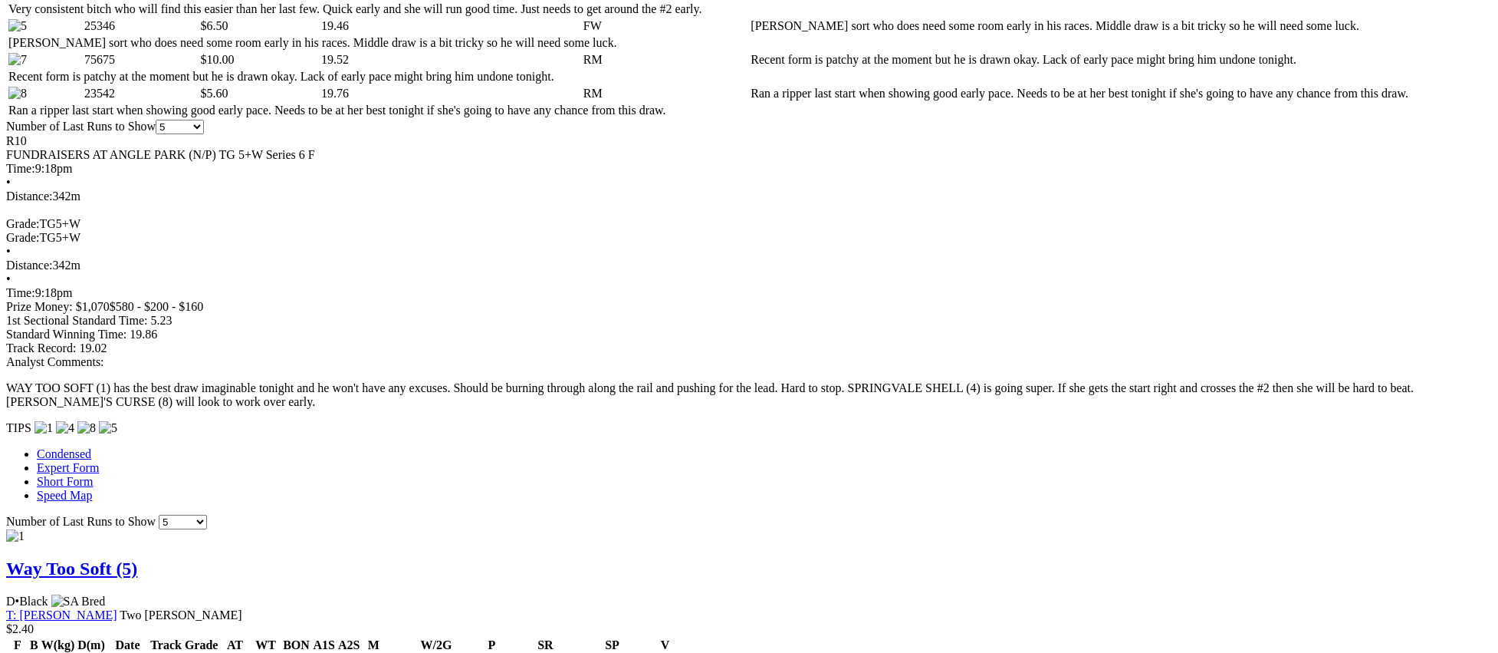
scroll to position [843, 0]
